Goal: Task Accomplishment & Management: Use online tool/utility

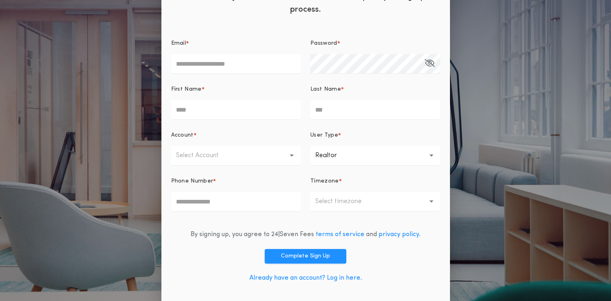
scroll to position [53, 0]
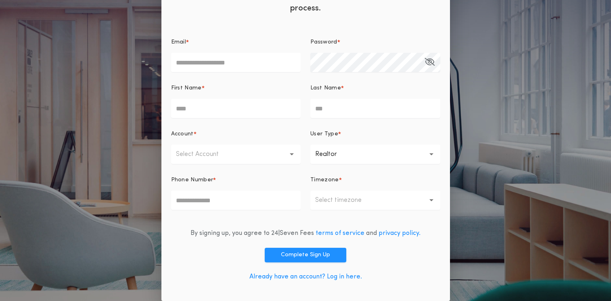
click at [292, 274] on link "Already have an account? Log in here." at bounding box center [305, 277] width 113 height 6
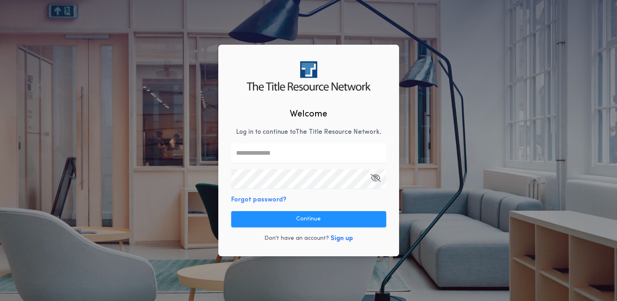
click at [267, 151] on input "text" at bounding box center [308, 153] width 155 height 19
type input "**********"
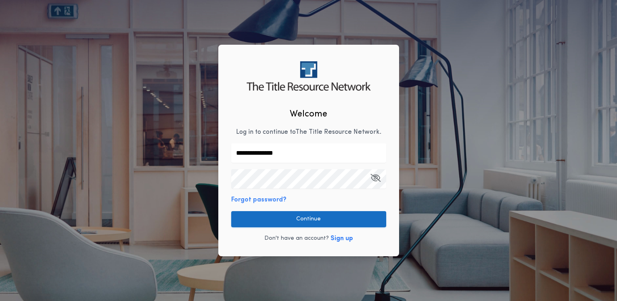
click at [270, 218] on button "Continue" at bounding box center [308, 219] width 155 height 16
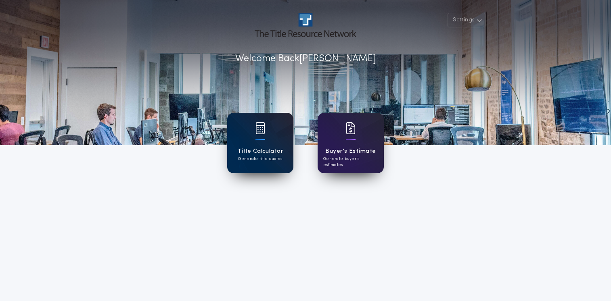
click at [258, 146] on div "Title Calculator Generate title quotes" at bounding box center [260, 143] width 66 height 60
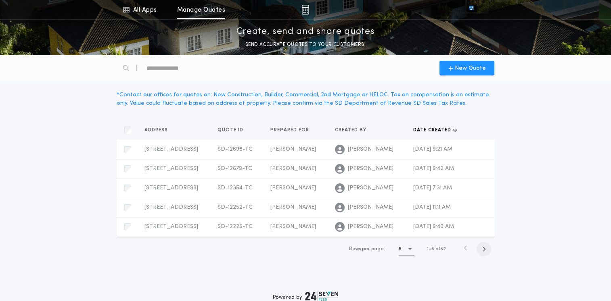
click at [482, 250] on icon "button" at bounding box center [484, 249] width 4 height 6
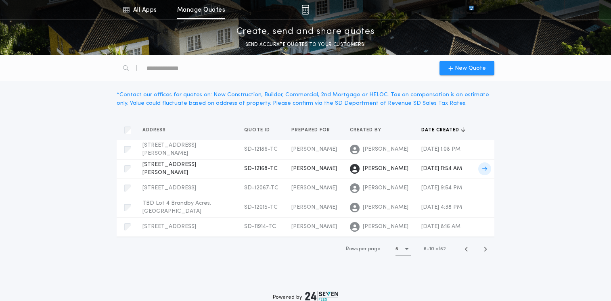
click at [481, 170] on span at bounding box center [484, 169] width 13 height 13
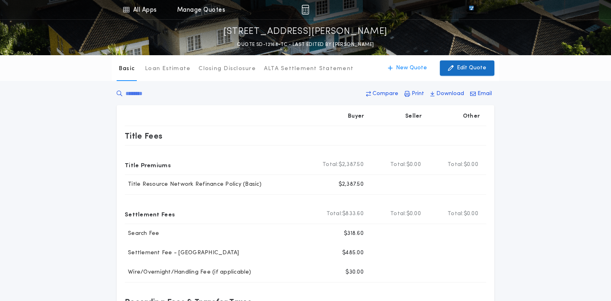
click at [465, 72] on p "Edit Quote" at bounding box center [471, 68] width 29 height 8
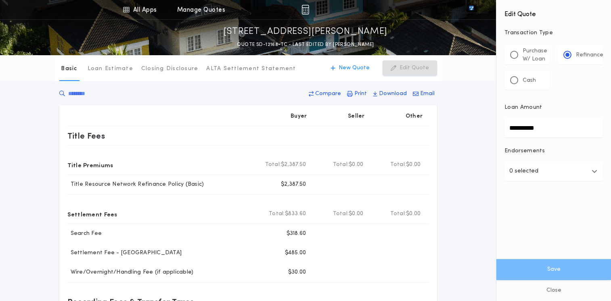
drag, startPoint x: 547, startPoint y: 127, endPoint x: 491, endPoint y: 127, distance: 56.1
click at [491, 127] on div "All Apps Title Calculator Buyer's Estimate Menu All Apps Manage Quotes [STREET_…" at bounding box center [305, 268] width 611 height 536
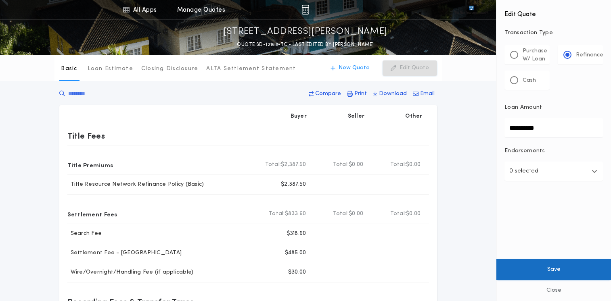
type input "**********"
click at [544, 271] on button "Save" at bounding box center [553, 269] width 115 height 21
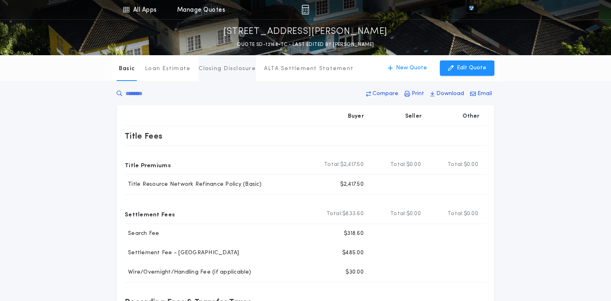
click at [239, 71] on p "Closing Disclosure" at bounding box center [226, 69] width 57 height 8
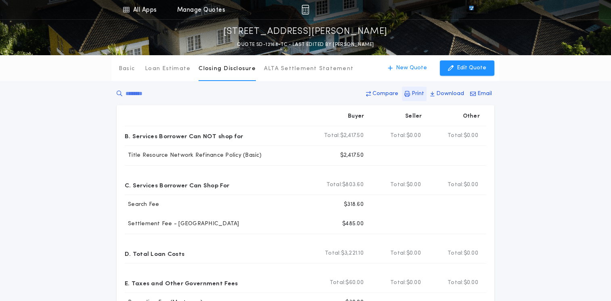
click at [419, 94] on p "Print" at bounding box center [417, 94] width 13 height 8
